Goal: Register for event/course

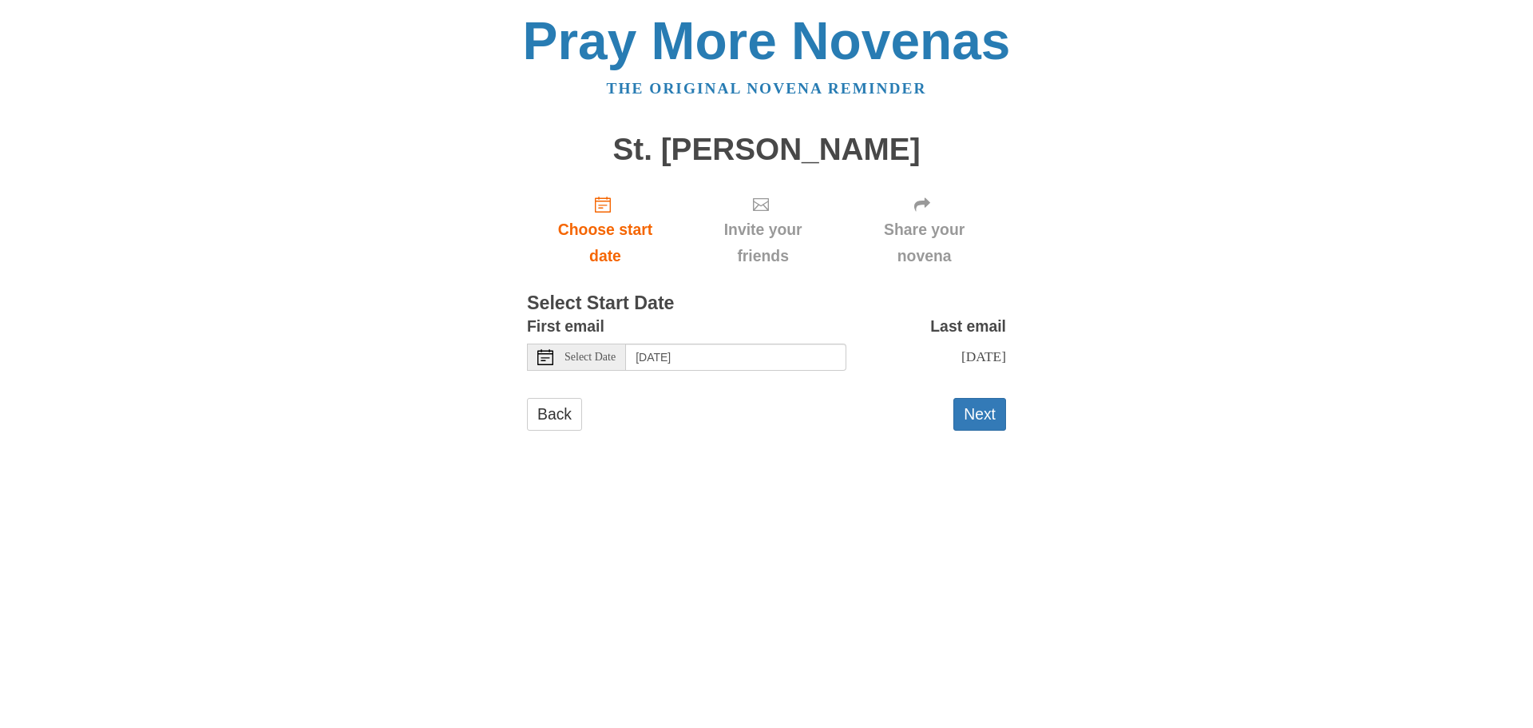
click at [544, 361] on icon at bounding box center [546, 357] width 16 height 16
click at [970, 415] on button "Next" at bounding box center [980, 414] width 53 height 33
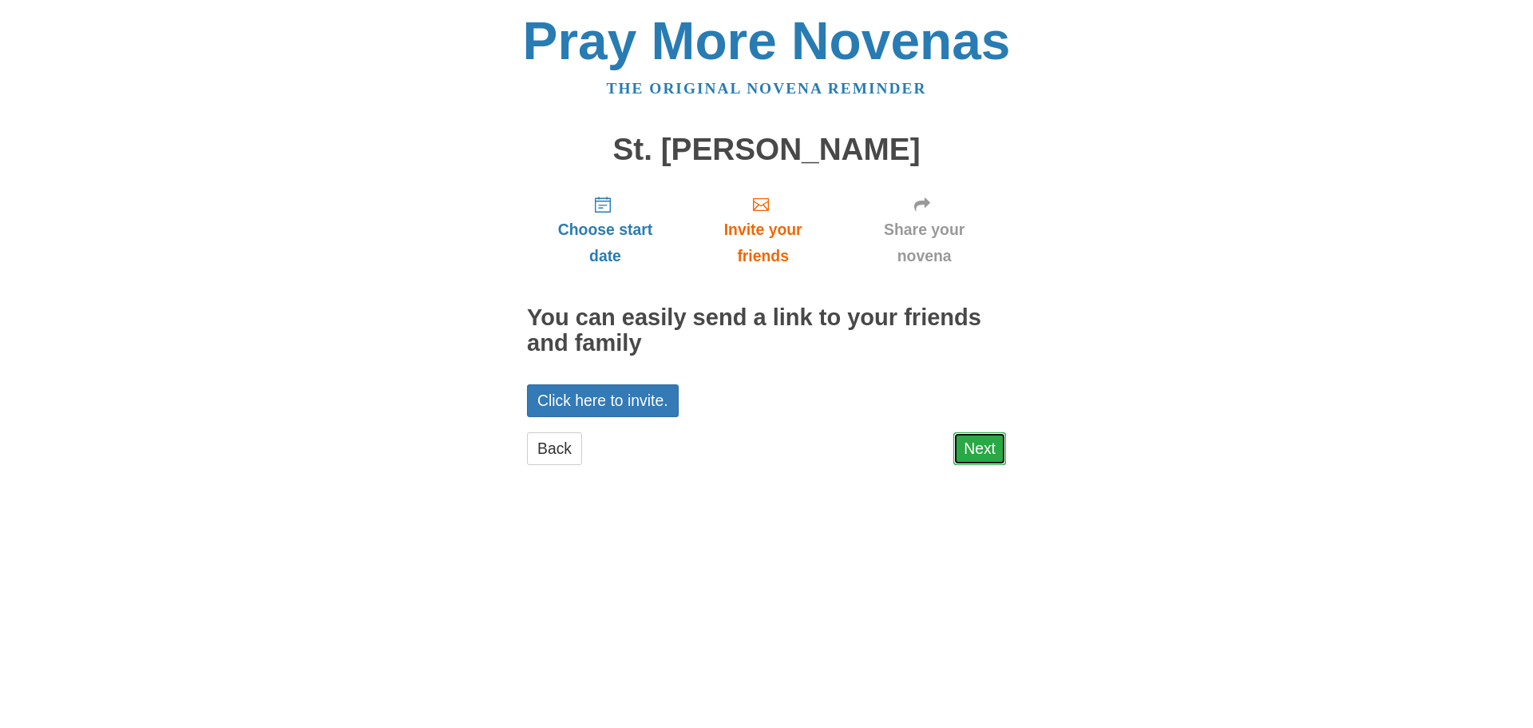
click at [987, 447] on link "Next" at bounding box center [980, 448] width 53 height 33
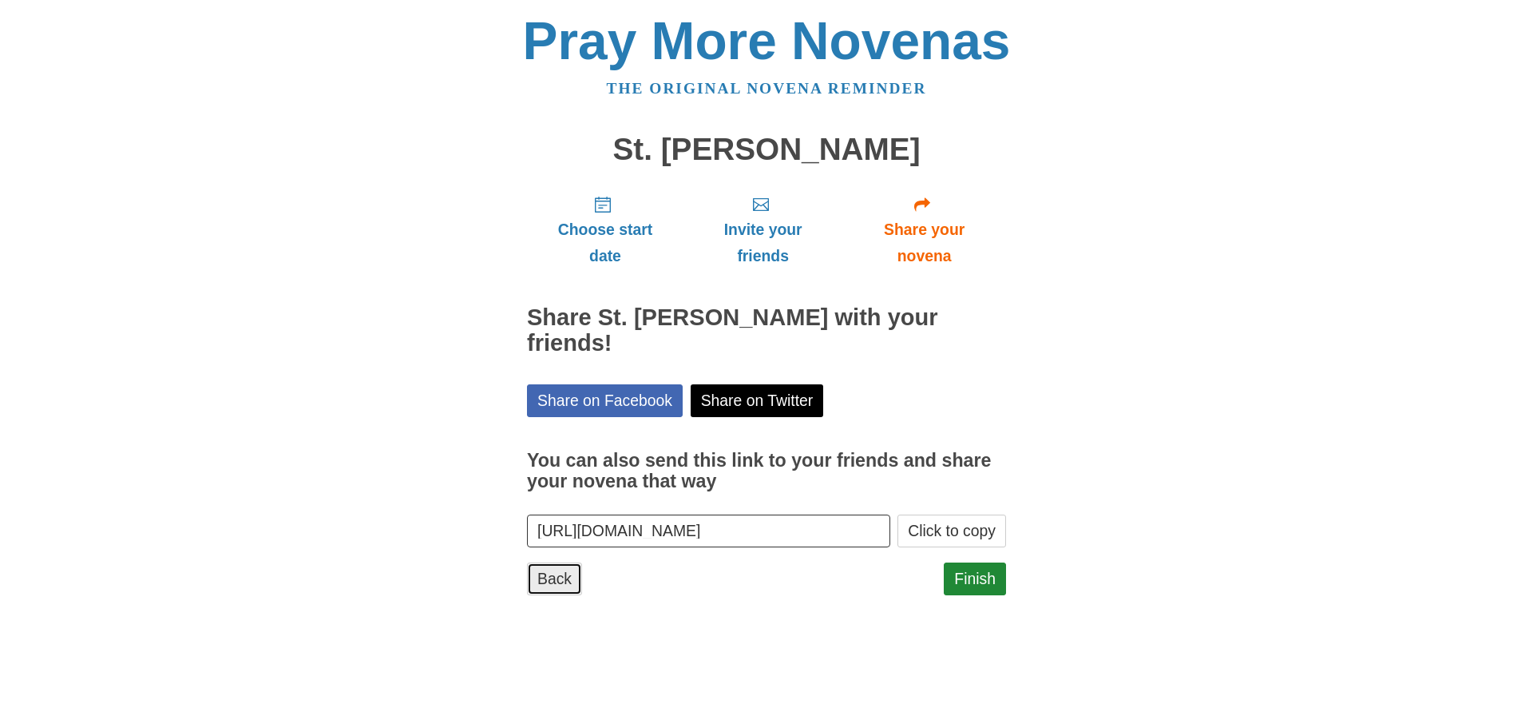
click at [543, 562] on link "Back" at bounding box center [554, 578] width 55 height 33
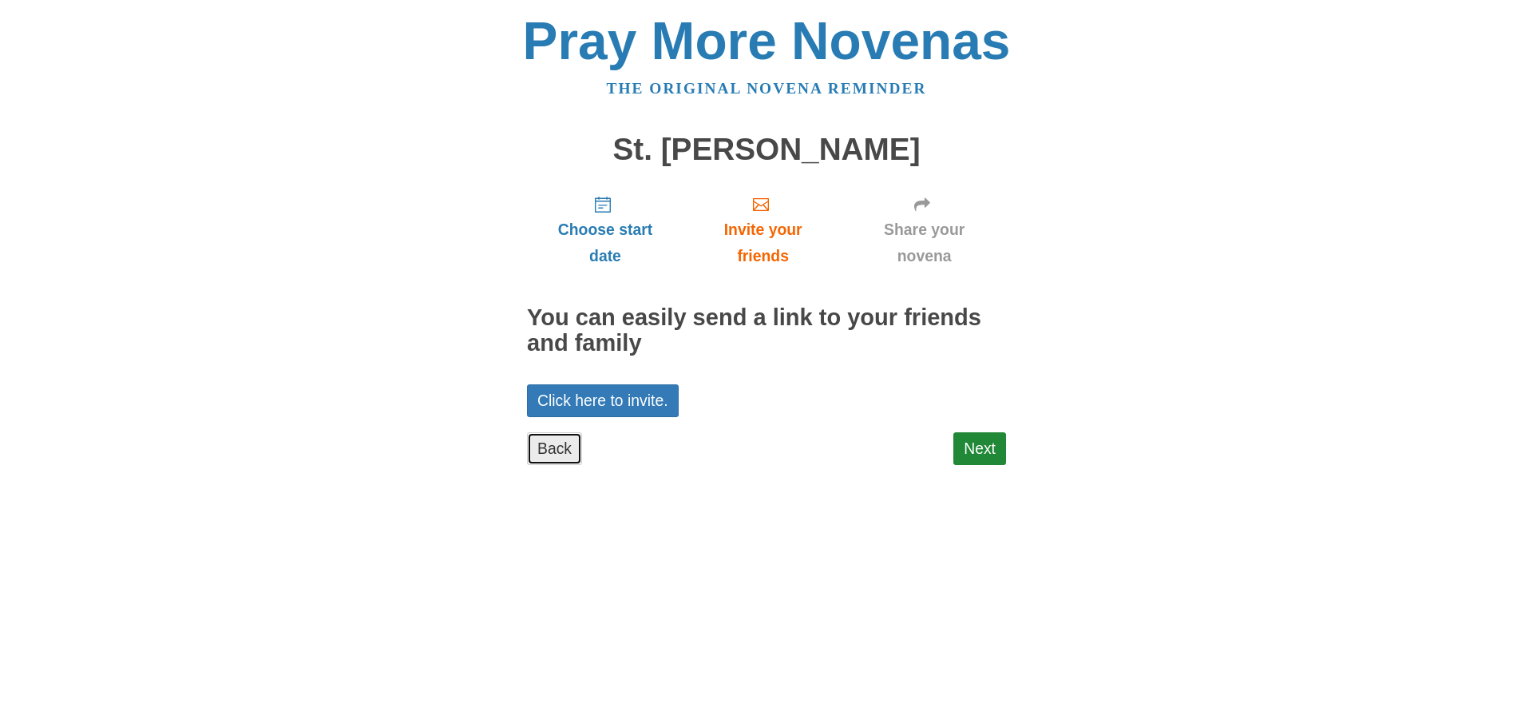
click at [553, 453] on link "Back" at bounding box center [554, 448] width 55 height 33
